Goal: Information Seeking & Learning: Learn about a topic

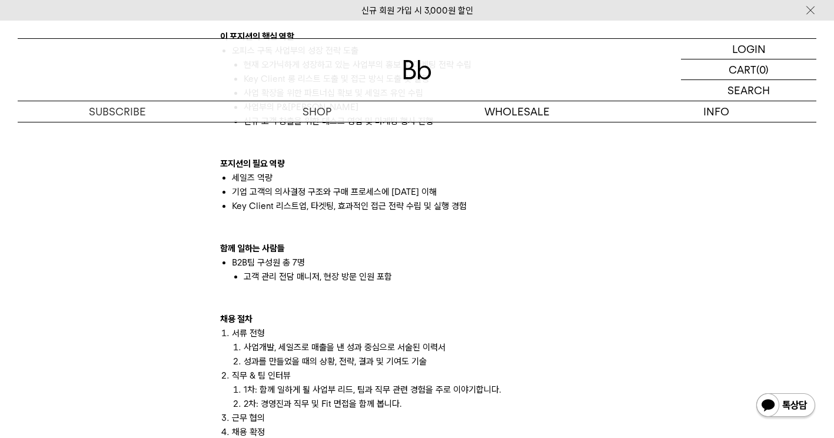
scroll to position [942, 0]
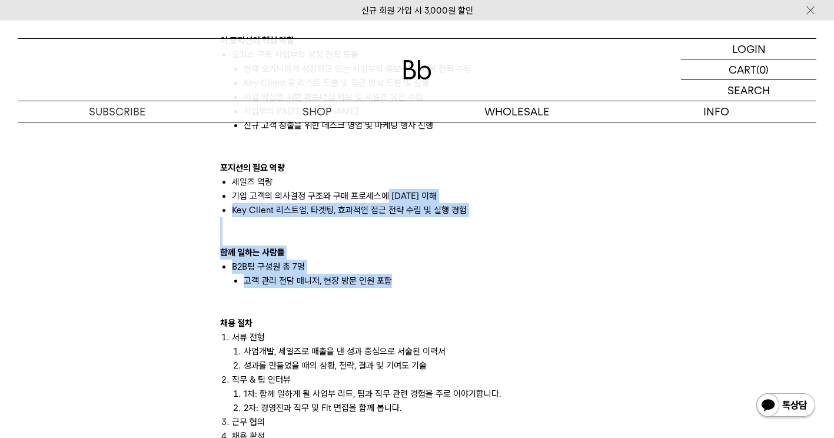
drag, startPoint x: 387, startPoint y: 180, endPoint x: 433, endPoint y: 270, distance: 101.1
click at [433, 270] on div "빈브라더스의 B2B팀은 원두를 사용하는 사업자 대상으로 다양한 비즈니스를 하고 있습니다. 도매 원두 납품: 카페, F&B, 호텔 사업자 대상으…" at bounding box center [417, 168] width 394 height 862
click at [433, 274] on li "고객 관리 전담 매니저, 현장 방문 인원 포함" at bounding box center [429, 281] width 370 height 14
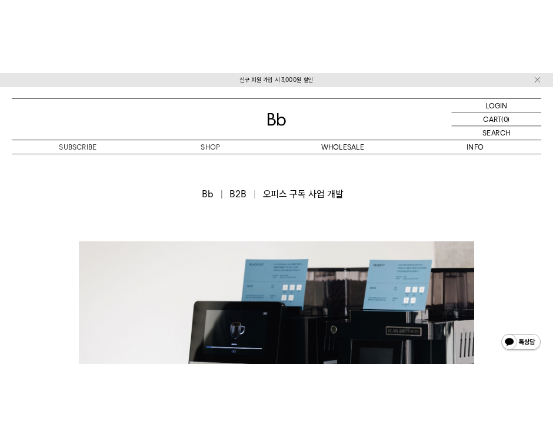
scroll to position [0, 0]
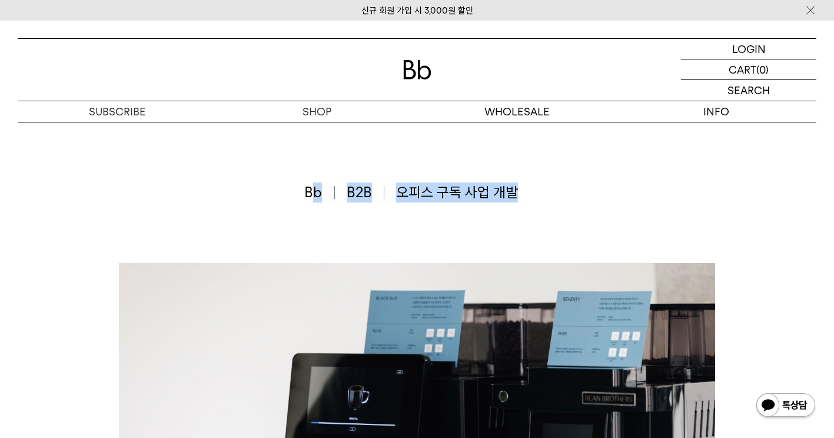
drag, startPoint x: 310, startPoint y: 192, endPoint x: 564, endPoint y: 195, distance: 253.7
click at [564, 195] on div "Bb B2B 오피스 구독 사업 개발" at bounding box center [417, 192] width 799 height 141
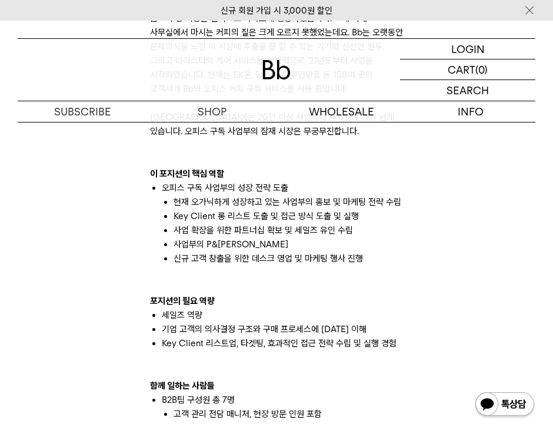
scroll to position [765, 0]
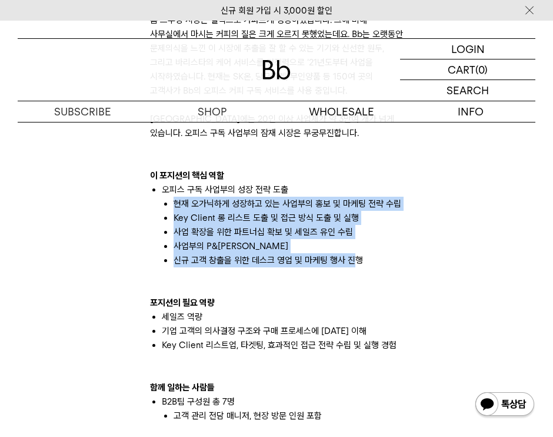
drag, startPoint x: 175, startPoint y: 203, endPoint x: 353, endPoint y: 258, distance: 186.0
click at [353, 258] on ul "오피스 구독 사업부의 성장 전략 도출 현재 오가닉하게 성장하고 있는 사업부의 홍보 및 마케팅 전략 수립 Key Client 롱 리스트 도출 및…" at bounding box center [276, 224] width 253 height 85
click at [353, 258] on li "신규 고객 창출을 위한 데스크 영업 및 마케팅 행사 진행" at bounding box center [289, 260] width 230 height 14
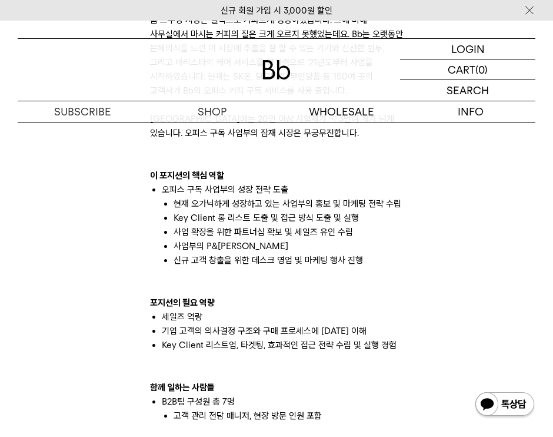
click at [381, 266] on li "신규 고객 창출을 위한 데스크 영업 및 마케팅 행사 진행" at bounding box center [289, 260] width 230 height 14
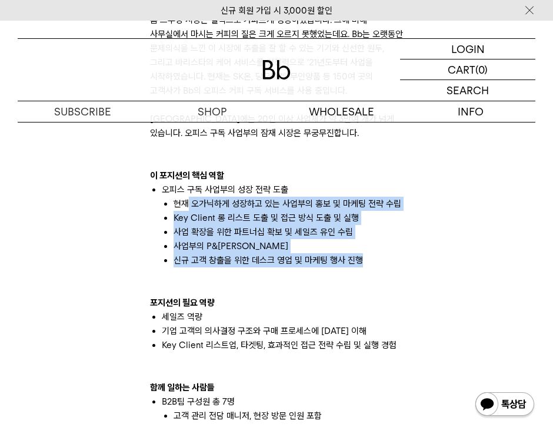
drag, startPoint x: 381, startPoint y: 266, endPoint x: 185, endPoint y: 210, distance: 203.3
click at [185, 210] on ul "오피스 구독 사업부의 성장 전략 도출 현재 오가닉하게 성장하고 있는 사업부의 홍보 및 마케팅 전략 수립 Key Client 롱 리스트 도출 및…" at bounding box center [276, 224] width 253 height 85
drag, startPoint x: 185, startPoint y: 210, endPoint x: 264, endPoint y: 239, distance: 84.0
click at [264, 239] on li "사업 확장을 위한 파트너십 확보 및 세일즈 유인 수립" at bounding box center [289, 232] width 230 height 14
click at [251, 243] on li "사업부의 P&[PERSON_NAME]" at bounding box center [289, 246] width 230 height 14
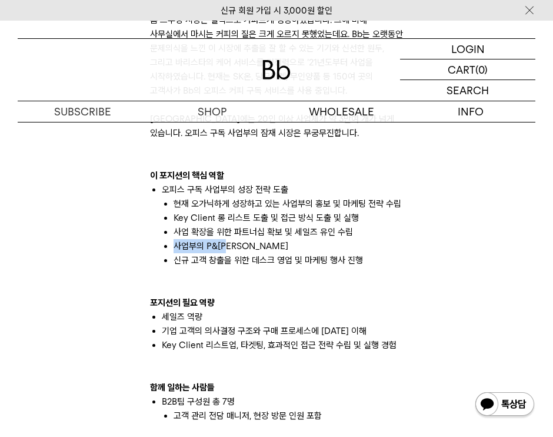
drag, startPoint x: 172, startPoint y: 247, endPoint x: 227, endPoint y: 247, distance: 54.2
click at [227, 247] on ul "현재 오가닉하게 성장하고 있는 사업부의 홍보 및 마케팅 전략 수립 Key Client 롱 리스트 도출 및 접근 방식 도출 및 실행 사업 확장을…" at bounding box center [282, 225] width 241 height 57
click at [227, 247] on li "사업부의 P&[PERSON_NAME]" at bounding box center [289, 246] width 230 height 14
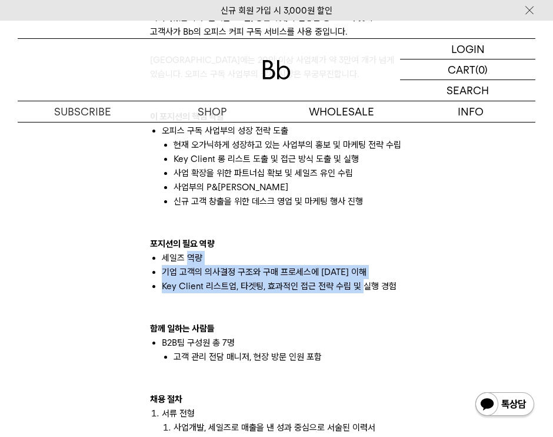
drag, startPoint x: 186, startPoint y: 258, endPoint x: 362, endPoint y: 288, distance: 178.5
click at [362, 288] on ul "세일즈 역량 기업 고객의 의사결정 구조와 구매 프로세스에 [DATE] 이해 Key Client 리스트업, 타겟팅, 효과적인 접근 전략 수립 및…" at bounding box center [276, 272] width 253 height 42
click at [362, 288] on li "Key Client 리스트업, 타겟팅, 효과적인 접근 전략 수립 및 실행 경험" at bounding box center [282, 286] width 241 height 14
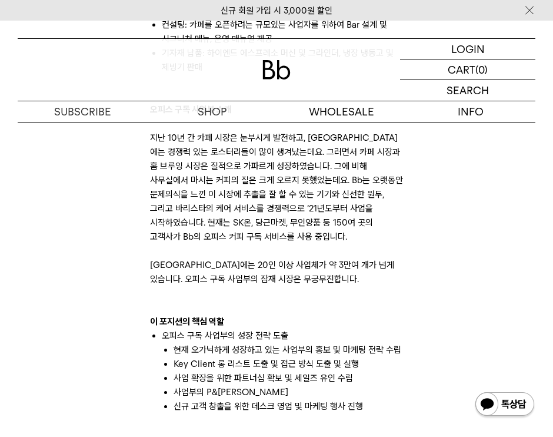
scroll to position [589, 0]
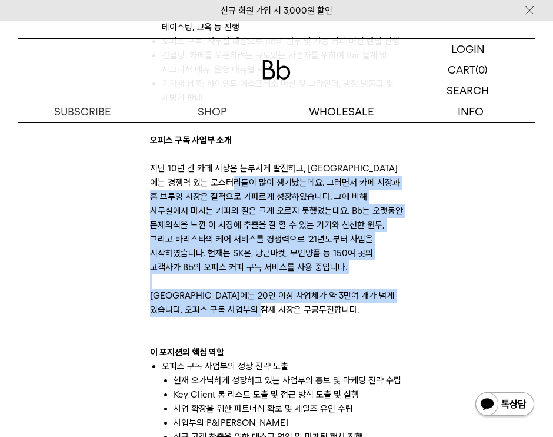
drag, startPoint x: 267, startPoint y: 188, endPoint x: 348, endPoint y: 310, distance: 146.0
click at [349, 310] on p "지난 10년 간 카페 시장은 눈부시게 발전하고, [GEOGRAPHIC_DATA]에는 경쟁력 있는 로스터리들이 많이 생겨났는데요. 그러면서 카페…" at bounding box center [276, 238] width 253 height 155
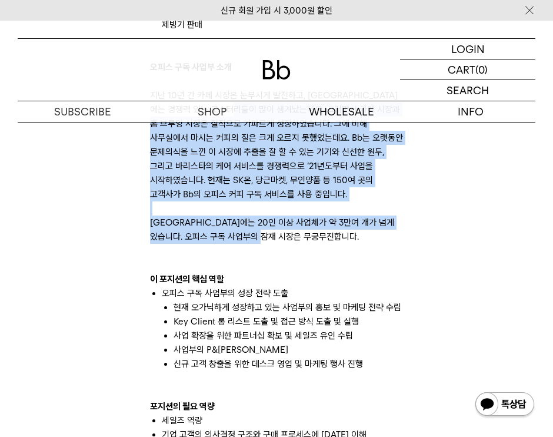
scroll to position [706, 0]
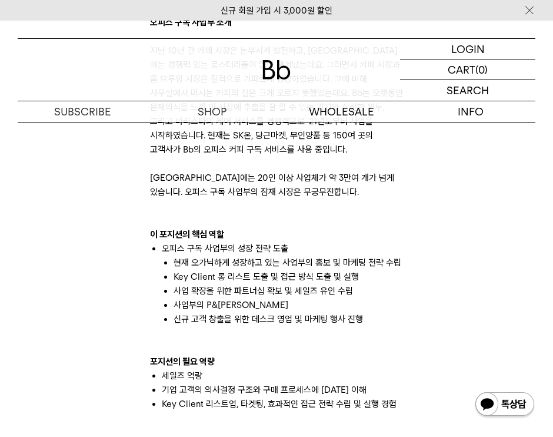
click at [329, 308] on li "사업부의 P&[PERSON_NAME]" at bounding box center [289, 305] width 230 height 14
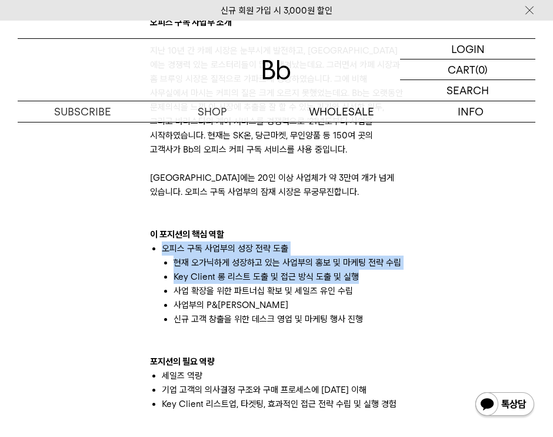
drag, startPoint x: 167, startPoint y: 251, endPoint x: 414, endPoint y: 273, distance: 248.2
click at [414, 273] on div "빈브라더스의 B2B팀은 원두를 사용하는 사업자 대상으로 다양한 비즈니스를 하고 있습니다. 도매 원두 납품: 카페, F&B, 호텔 사업자 대상으…" at bounding box center [277, 258] width 530 height 1403
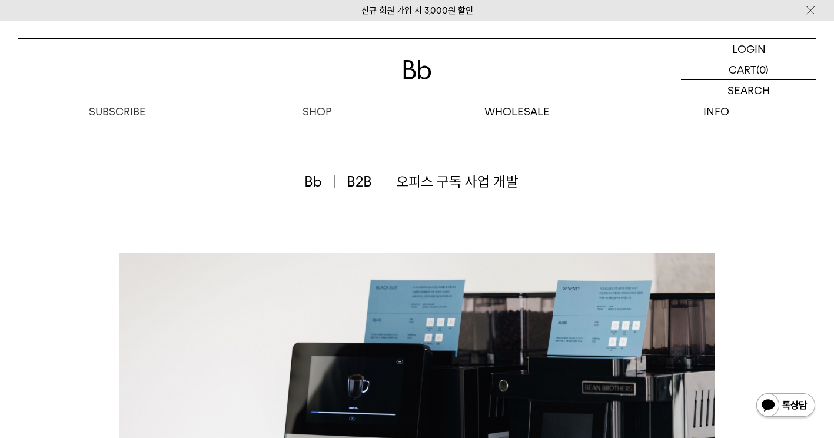
scroll to position [0, 0]
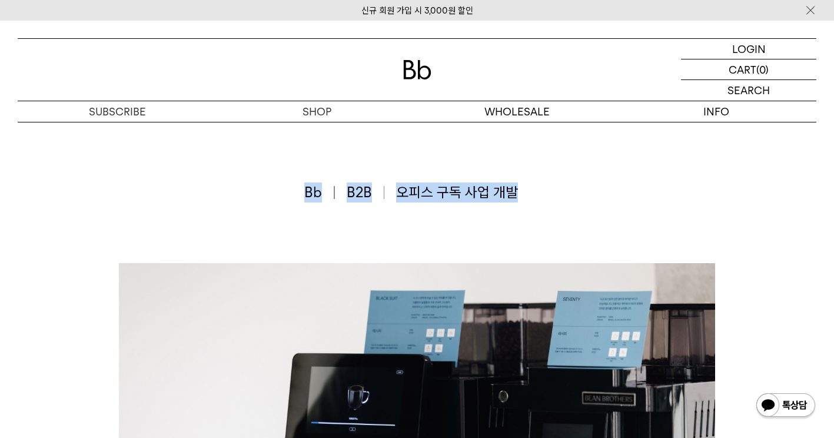
drag, startPoint x: 307, startPoint y: 190, endPoint x: 589, endPoint y: 199, distance: 282.7
click at [589, 199] on div "Bb B2B 오피스 구독 사업 개발" at bounding box center [417, 192] width 799 height 141
copy div "Bb B2B 오피스 구독 사업 개발"
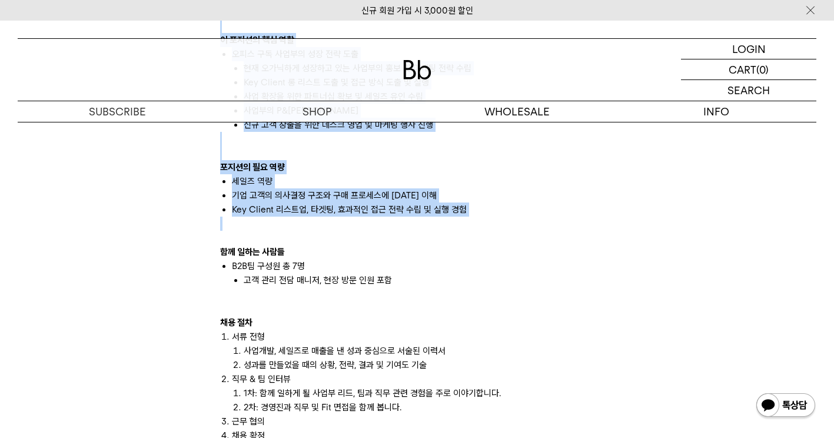
scroll to position [942, 0]
drag, startPoint x: 220, startPoint y: 167, endPoint x: 396, endPoint y: 265, distance: 201.6
click at [396, 265] on div "빈브라더스의 B2B팀은 원두를 사용하는 사업자 대상으로 다양한 비즈니스를 하고 있습니다. 도매 원두 납품: 카페, F&B, 호텔 사업자 대상으…" at bounding box center [417, 244] width 406 height 1015
copy div "loremi D4Sit ame cons adi elit sed doeiu te inci. ut la et: do, M&A, en adm ven…"
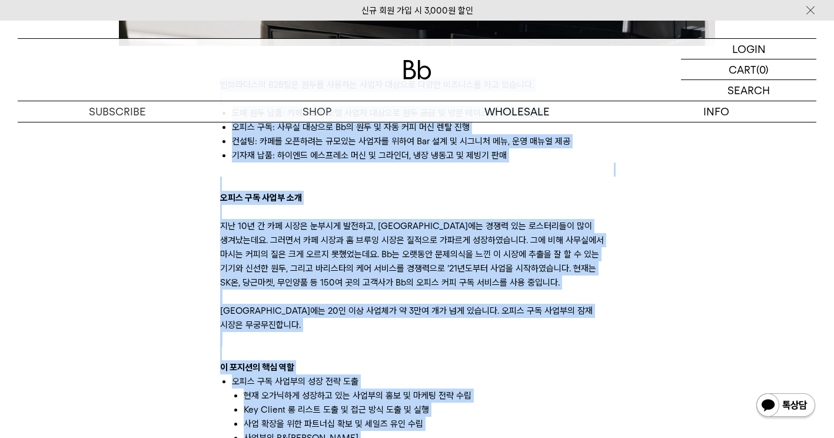
scroll to position [530, 0]
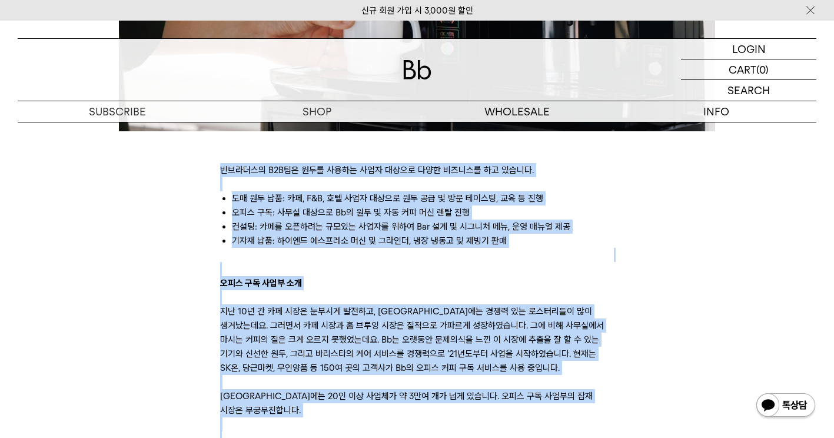
click at [233, 265] on p at bounding box center [417, 269] width 394 height 14
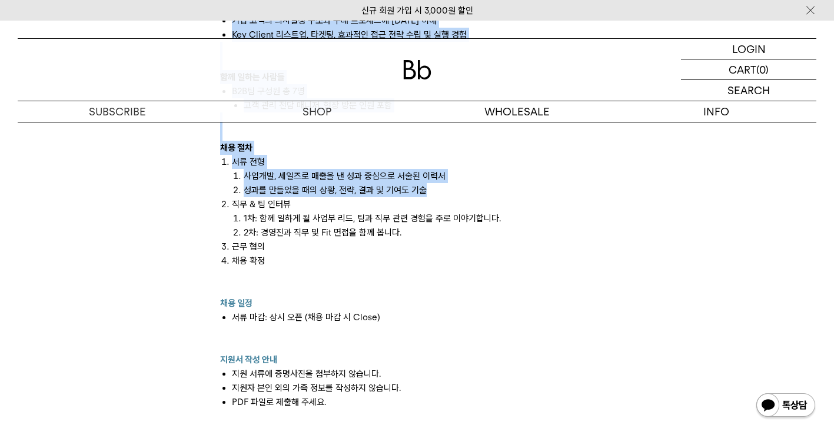
scroll to position [1060, 0]
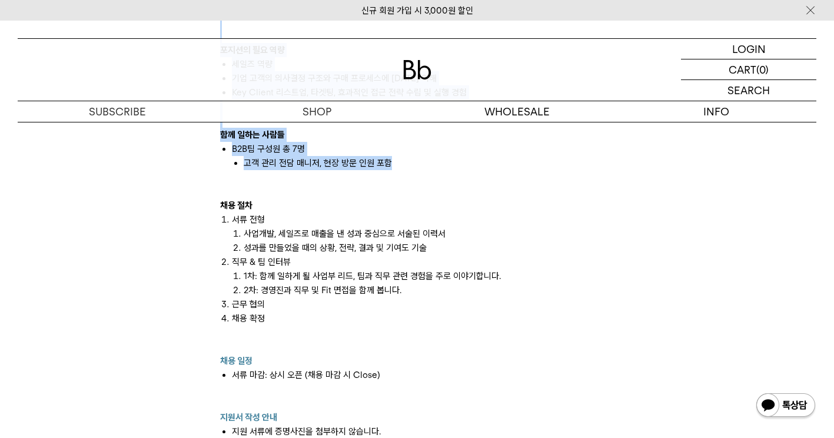
drag, startPoint x: 223, startPoint y: 171, endPoint x: 417, endPoint y: 152, distance: 195.2
click at [417, 152] on div "빈브라더스의 B2B팀은 원두를 사용하는 사업자 대상으로 다양한 비즈니스를 하고 있습니다. 도매 원두 납품: 카페, F&B, 호텔 사업자 대상으…" at bounding box center [417, 50] width 394 height 862
copy div "loremi D4Sit ame cons adi elit sed doeiu te inci. ut la et: do, M&A, en adm ven…"
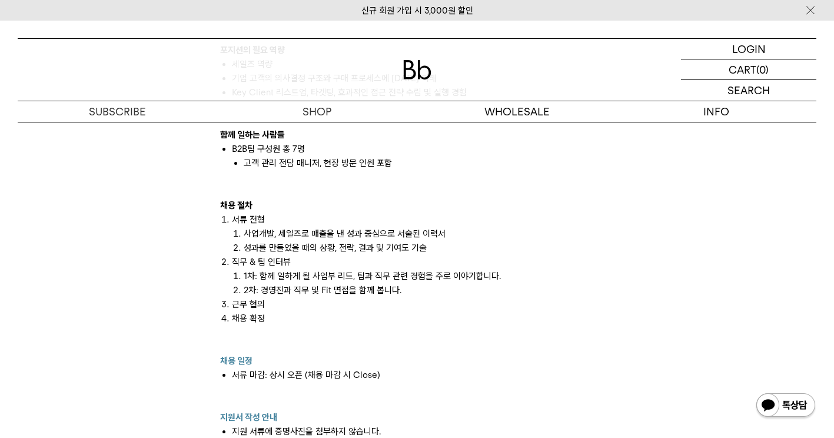
click at [245, 297] on li "근무 협의" at bounding box center [423, 304] width 382 height 14
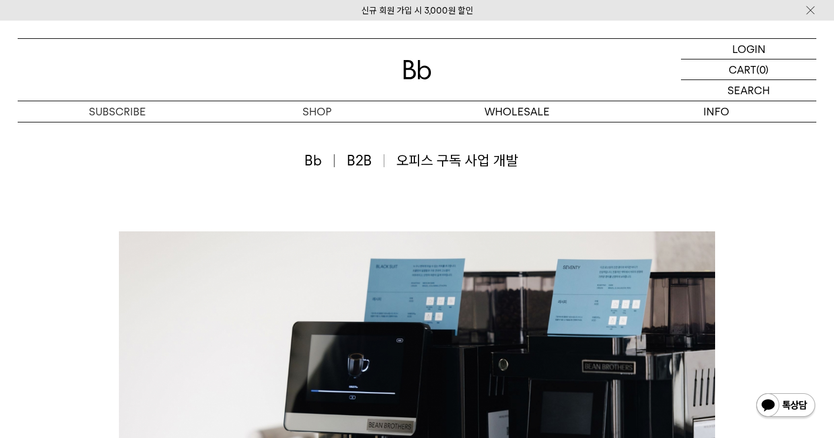
scroll to position [0, 0]
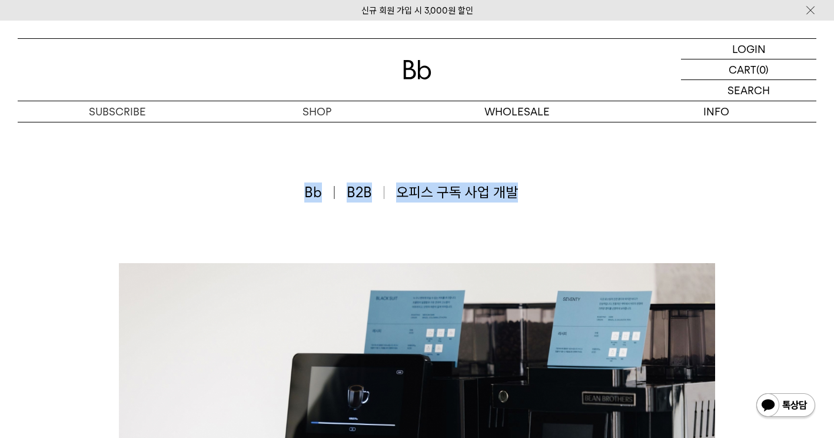
drag, startPoint x: 294, startPoint y: 194, endPoint x: 530, endPoint y: 200, distance: 236.1
click at [530, 200] on div "Bb B2B 오피스 구독 사업 개발" at bounding box center [417, 192] width 799 height 141
copy div "Bb B2B 오피스 구독 사업 개발"
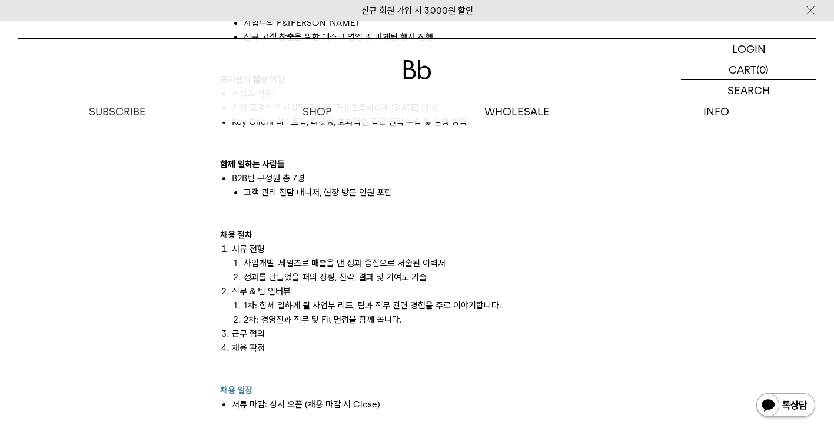
scroll to position [1001, 0]
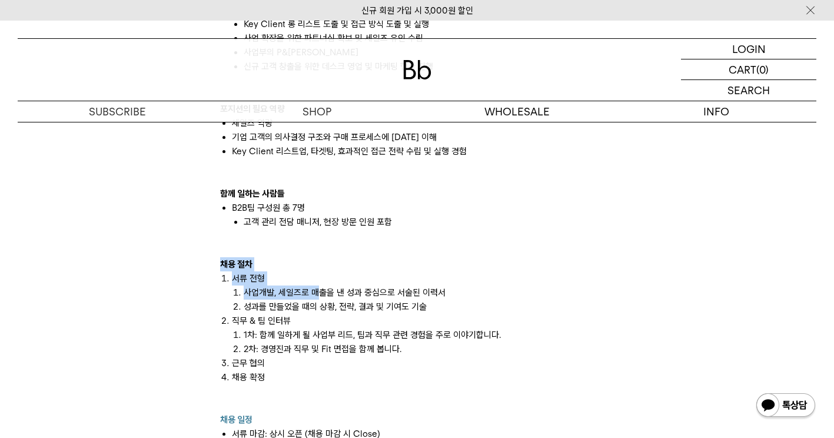
drag, startPoint x: 223, startPoint y: 251, endPoint x: 319, endPoint y: 275, distance: 99.7
click at [319, 275] on div "채용 절차 서류 전형 사업개발, 세일즈로 매출을 낸 성과 중심으로 서술된 이력서 성과를 만들었을 때의 상황, 전략, 결과 및 기여도 기술 직무…" at bounding box center [417, 334] width 394 height 155
drag, startPoint x: 319, startPoint y: 275, endPoint x: 287, endPoint y: 276, distance: 31.8
click at [319, 285] on li "사업개발, 세일즈로 매출을 낸 성과 중심으로 서술된 이력서" at bounding box center [429, 292] width 370 height 14
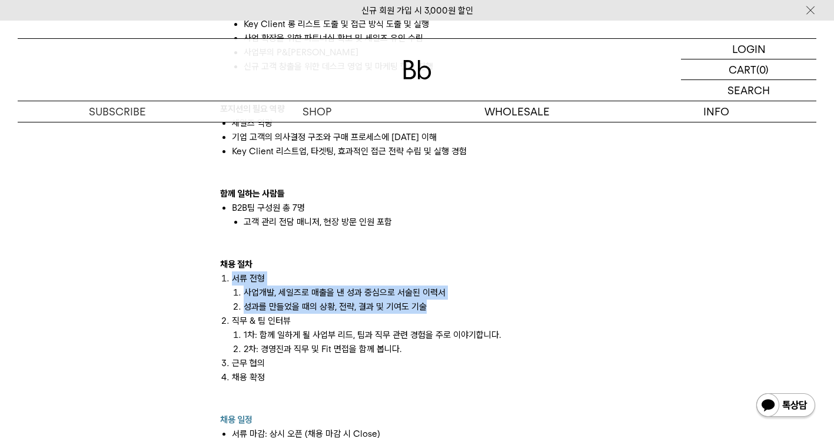
drag, startPoint x: 233, startPoint y: 264, endPoint x: 437, endPoint y: 293, distance: 205.7
click at [437, 293] on li "서류 전형 사업개발, 세일즈로 매출을 낸 성과 중심으로 서술된 이력서 성과를 만들었을 때의 상황, 전략, 결과 및 기여도 기술" at bounding box center [423, 292] width 382 height 42
copy li "서류 전형 사업개발, 세일즈로 매출을 낸 성과 중심으로 서술된 이력서 성과를 만들었을 때의 상황, 전략, 결과 및 기여도 기술"
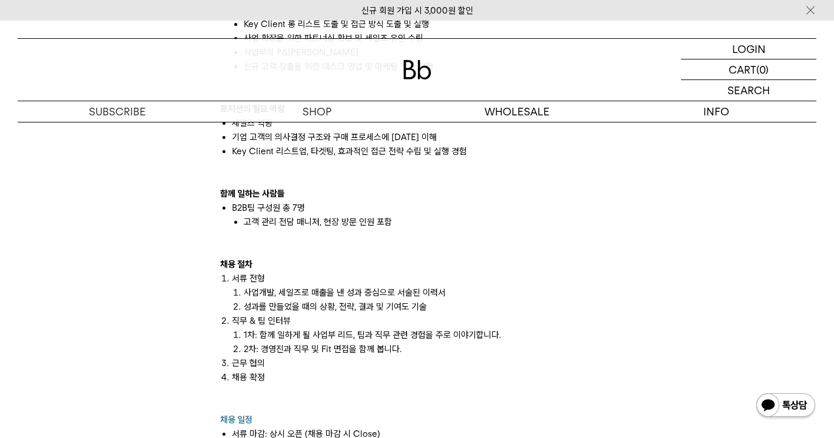
click at [331, 314] on li "직무 & 팀 인터뷰 1차: 함께 일하게 될 사업부 리드, 팀과 직무 관련 경험을 주로 이야기합니다. 2차: 경영진과 직무 및 Fit 면접을 함…" at bounding box center [423, 335] width 382 height 42
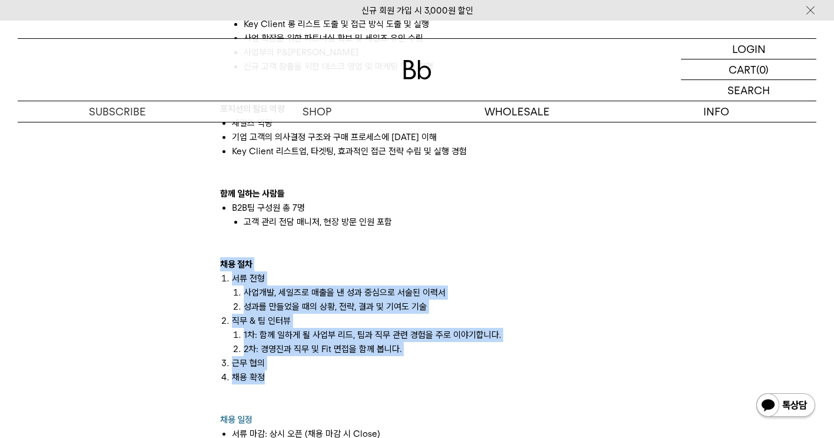
drag, startPoint x: 285, startPoint y: 364, endPoint x: 211, endPoint y: 253, distance: 134.5
copy div "채용 절차 서류 전형 사업개발, 세일즈로 매출을 낸 성과 중심으로 서술된 이력서 성과를 만들었을 때의 상황, 전략, 결과 및 기여도 기술 직무…"
click at [274, 314] on li "직무 & 팀 인터뷰 1차: 함께 일하게 될 사업부 리드, 팀과 직무 관련 경험을 주로 이야기합니다. 2차: 경영진과 직무 및 Fit 면접을 함…" at bounding box center [423, 335] width 382 height 42
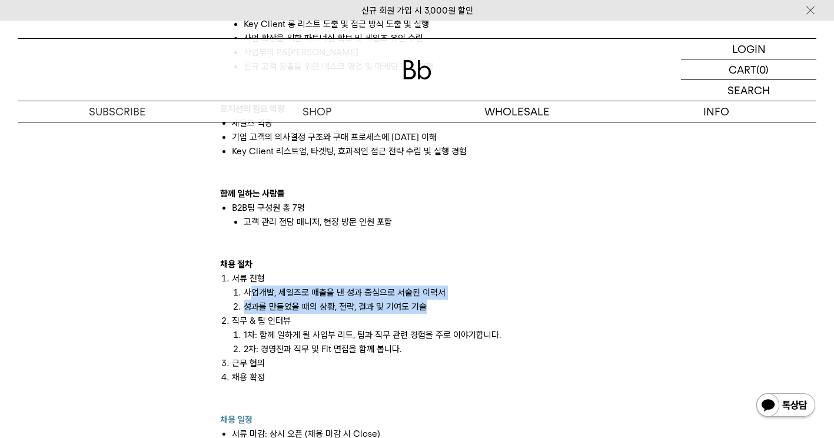
drag, startPoint x: 250, startPoint y: 283, endPoint x: 467, endPoint y: 290, distance: 217.3
click at [467, 290] on ol "사업개발, 세일즈로 매출을 낸 성과 중심으로 서술된 이력서 성과를 만들었을 때의 상황, 전략, 결과 및 기여도 기술" at bounding box center [423, 299] width 382 height 28
click at [467, 300] on li "성과를 만들었을 때의 상황, 전략, 결과 및 기여도 기술" at bounding box center [429, 307] width 370 height 14
click at [419, 300] on li "성과를 만들었을 때의 상황, 전략, 결과 및 기여도 기술" at bounding box center [429, 307] width 370 height 14
drag, startPoint x: 460, startPoint y: 293, endPoint x: 202, endPoint y: 284, distance: 258.0
